Goal: Navigation & Orientation: Find specific page/section

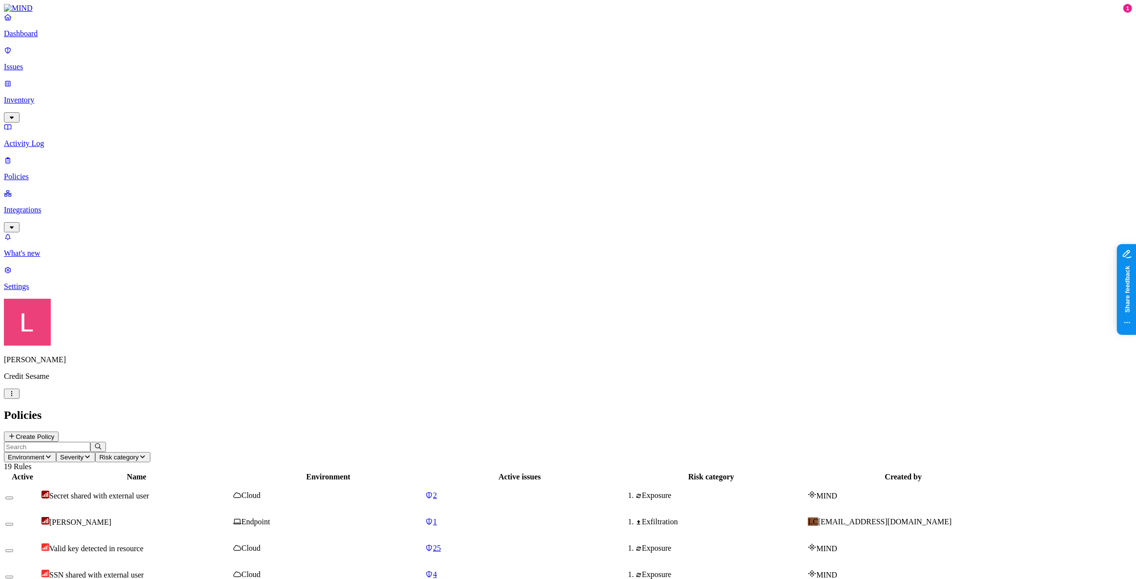
click at [47, 62] on p "Issues" at bounding box center [568, 66] width 1128 height 9
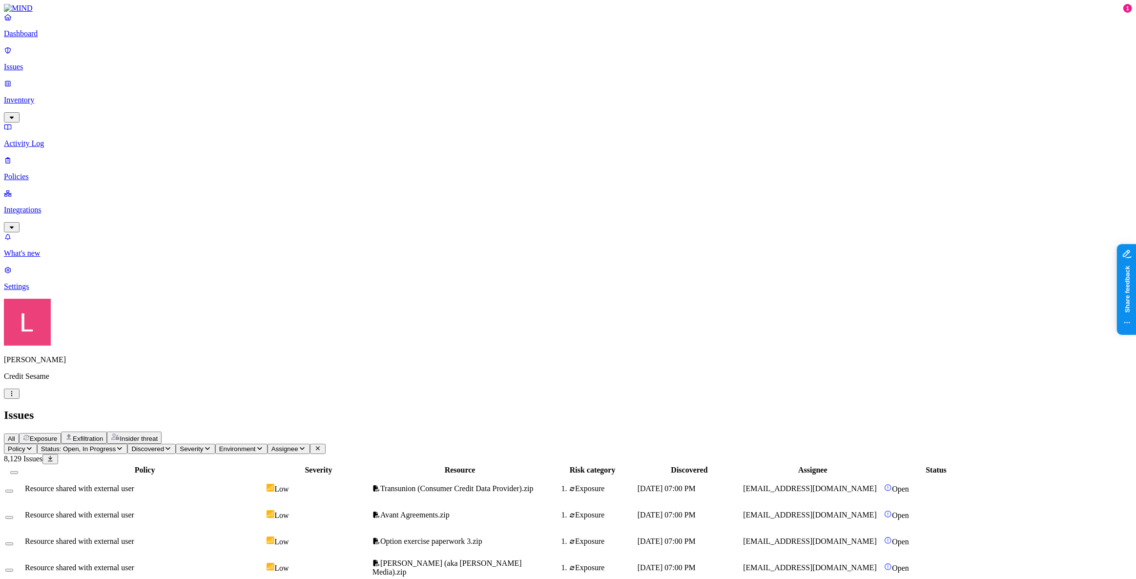
click at [65, 36] on link "Dashboard" at bounding box center [568, 25] width 1128 height 25
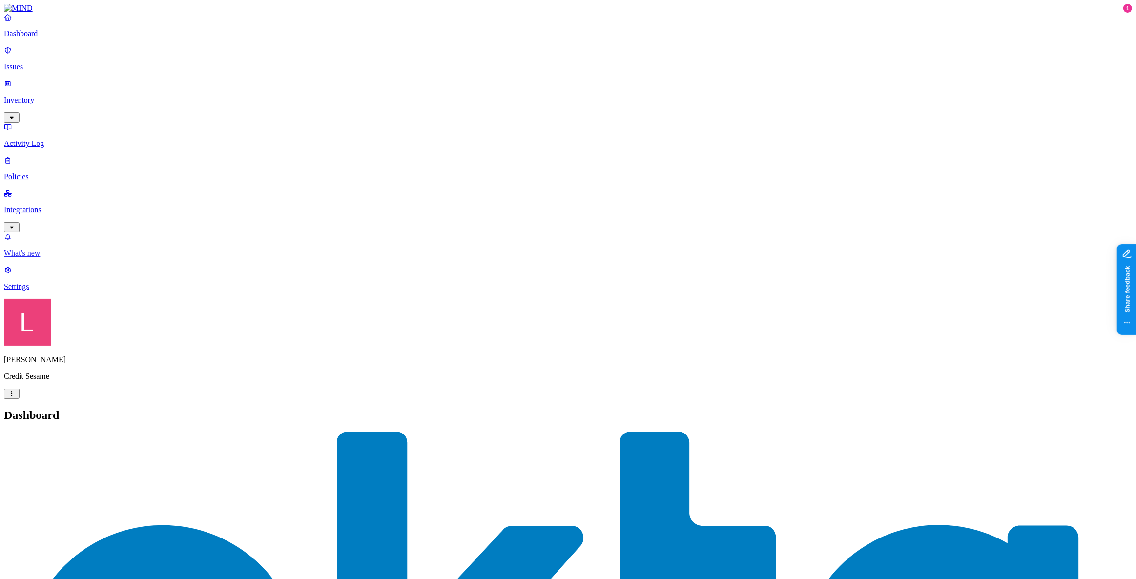
click at [67, 258] on p "What's new" at bounding box center [568, 253] width 1128 height 9
click at [89, 399] on div "Landen Brown Credit Sesame" at bounding box center [568, 349] width 1128 height 100
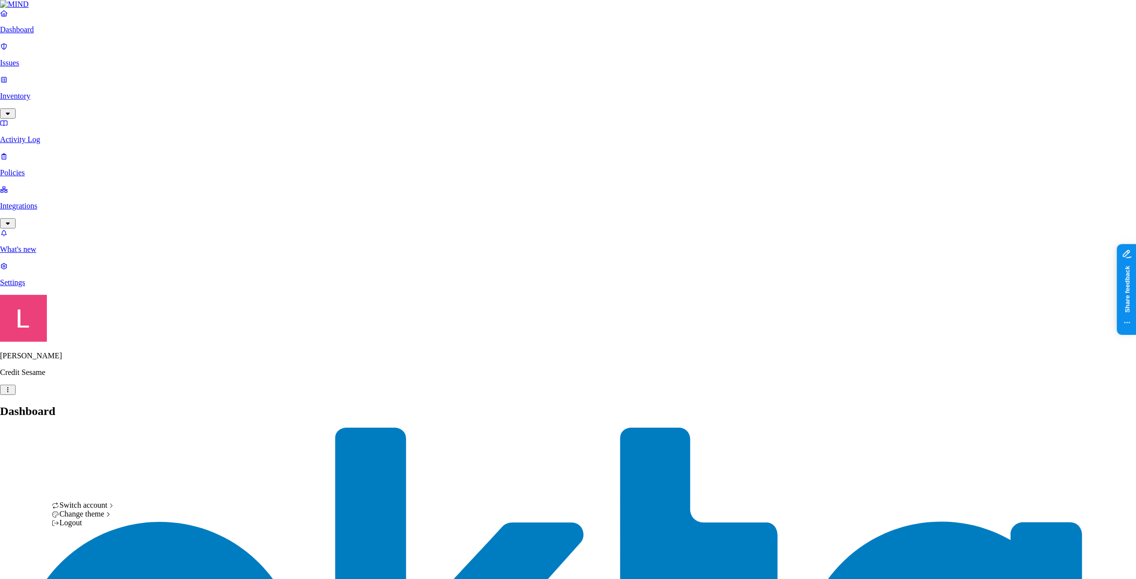
click at [166, 405] on div "APTIM" at bounding box center [179, 400] width 95 height 9
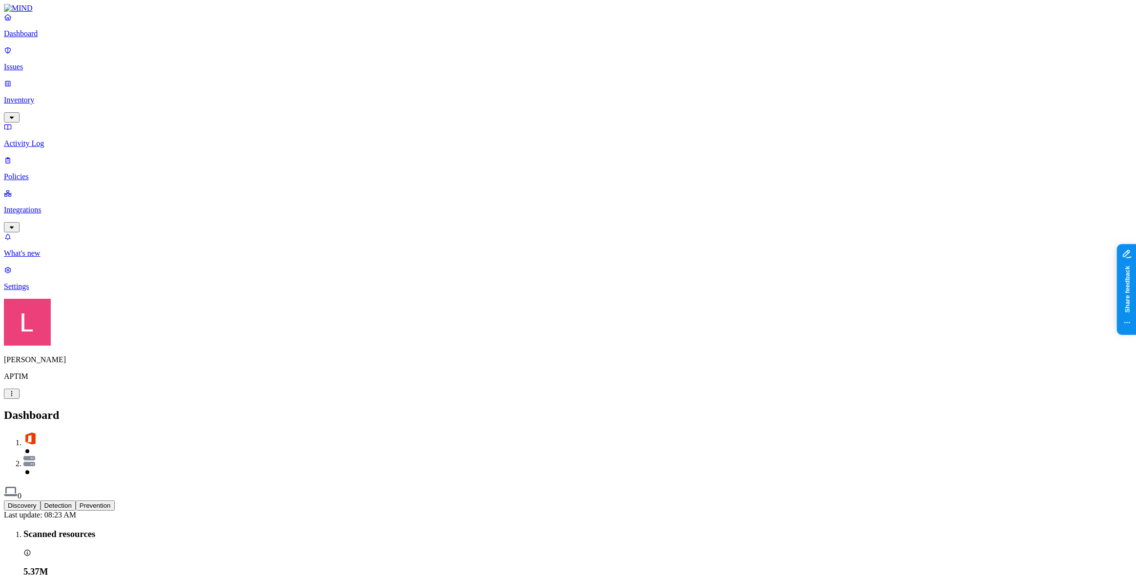
click at [164, 500] on div "Discovery Detection Prevention" at bounding box center [568, 505] width 1128 height 10
click at [76, 500] on button "Detection" at bounding box center [58, 505] width 35 height 10
click at [835, 409] on h2 "Dashboard" at bounding box center [568, 415] width 1128 height 13
click at [47, 63] on p "Issues" at bounding box center [568, 66] width 1128 height 9
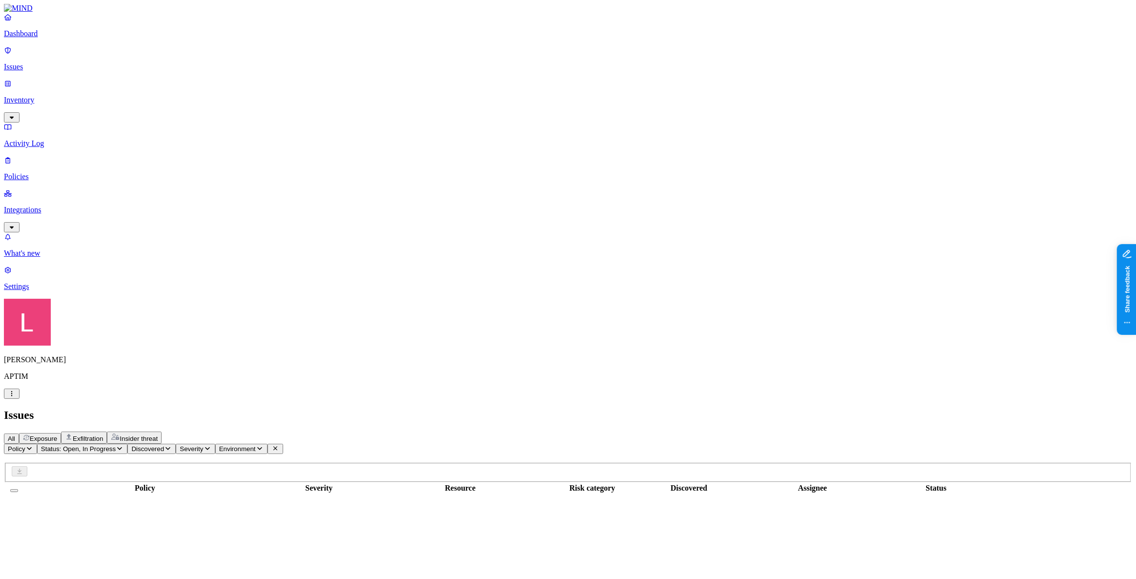
click at [57, 435] on span "Exposure" at bounding box center [43, 438] width 27 height 7
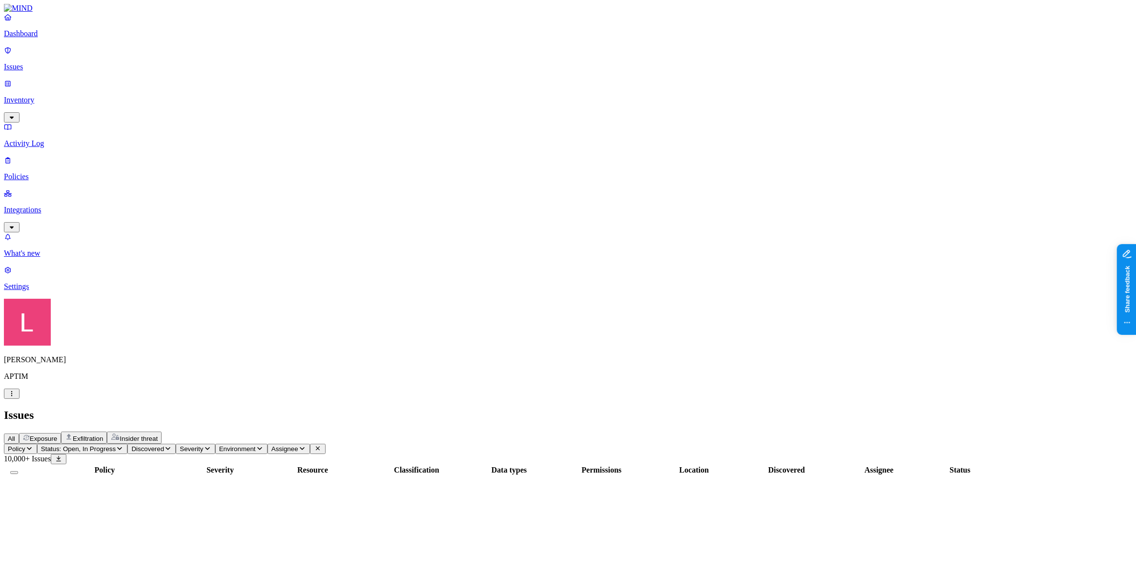
click at [47, 38] on p "Dashboard" at bounding box center [568, 33] width 1128 height 9
